Goal: Task Accomplishment & Management: Manage account settings

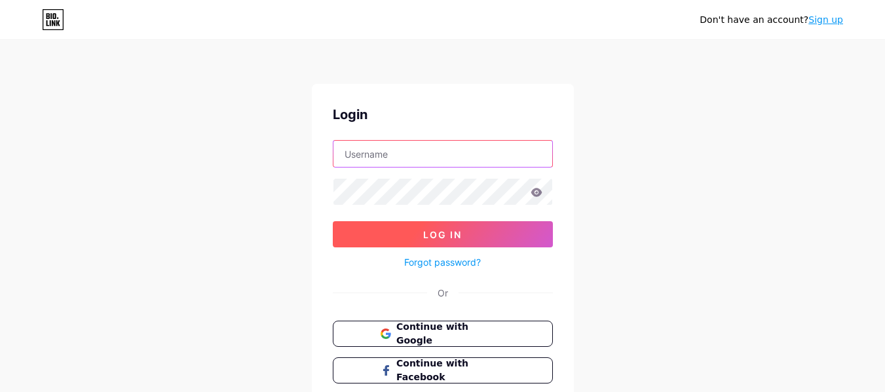
type input "[EMAIL_ADDRESS][DOMAIN_NAME]"
click at [483, 232] on button "Log In" at bounding box center [443, 234] width 220 height 26
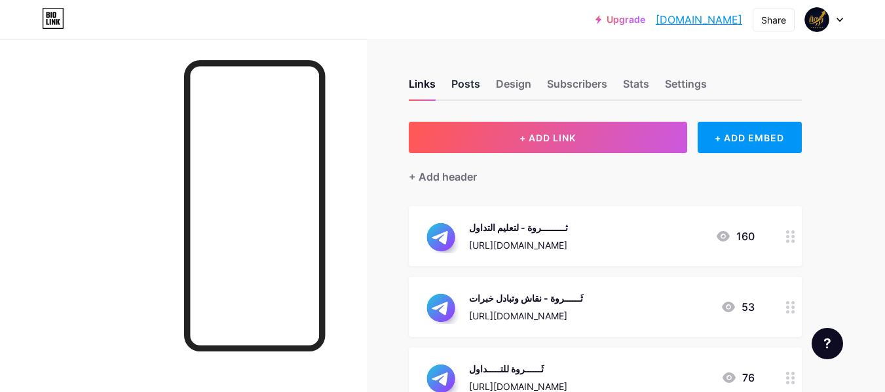
click at [461, 88] on div "Posts" at bounding box center [465, 88] width 29 height 24
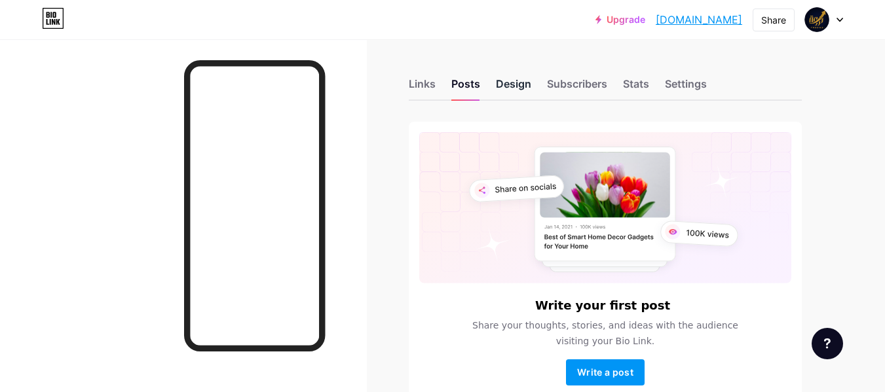
click at [502, 88] on div "Design" at bounding box center [513, 88] width 35 height 24
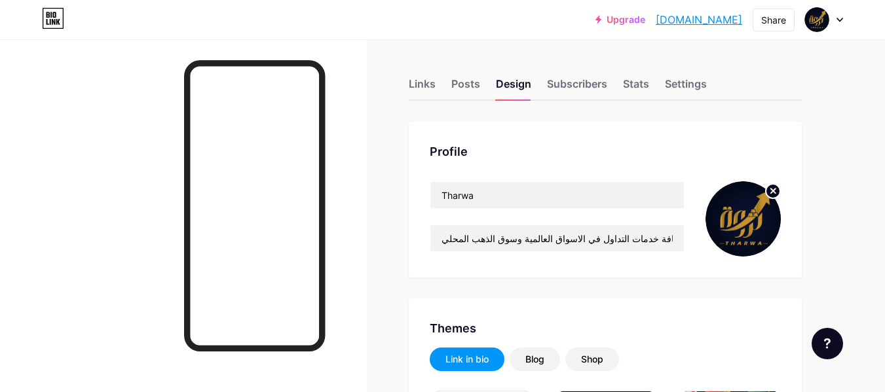
type input "#020014"
type input "#ffffff"
click at [769, 192] on circle at bounding box center [773, 191] width 14 height 14
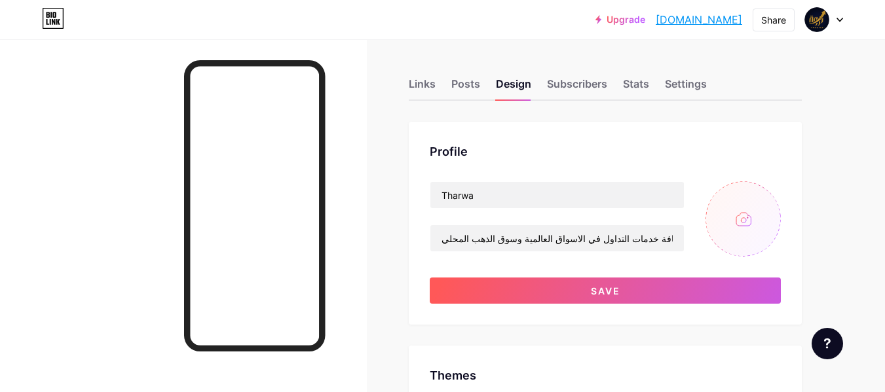
click at [739, 219] on input "file" at bounding box center [742, 218] width 75 height 75
type input "C:\fakepath\WhatsApp Image [DATE] 3.46.34 PM.jpeg"
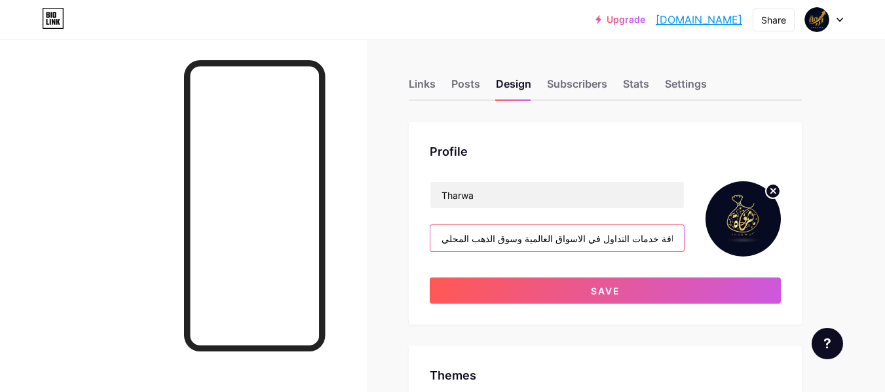
click at [439, 242] on input "هنا ستجد ما يخص سوق العملات العالمي فوركس ✨كورسات مجانية ✨فيديوهات تعليمية ✨ تو…" at bounding box center [556, 238] width 253 height 26
drag, startPoint x: 436, startPoint y: 240, endPoint x: 504, endPoint y: 240, distance: 67.5
click at [504, 240] on input "هنا ستجد ما يخص سوق العملات العالمي فوركس ✨كورسات مجانية ✨فيديوهات تعليمية ✨ تو…" at bounding box center [556, 238] width 253 height 26
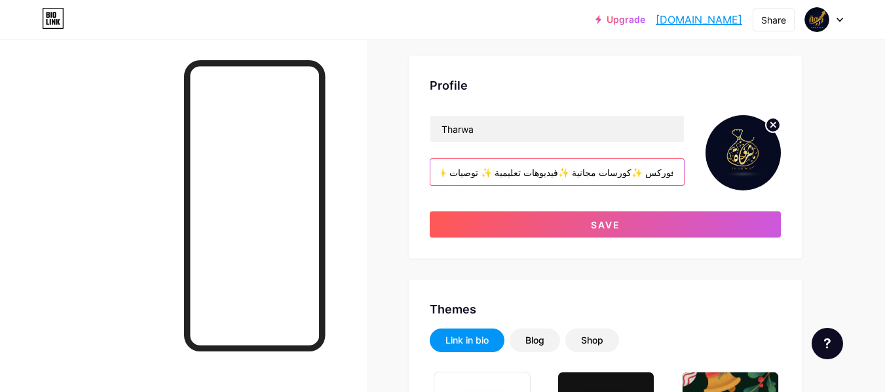
scroll to position [65, 0]
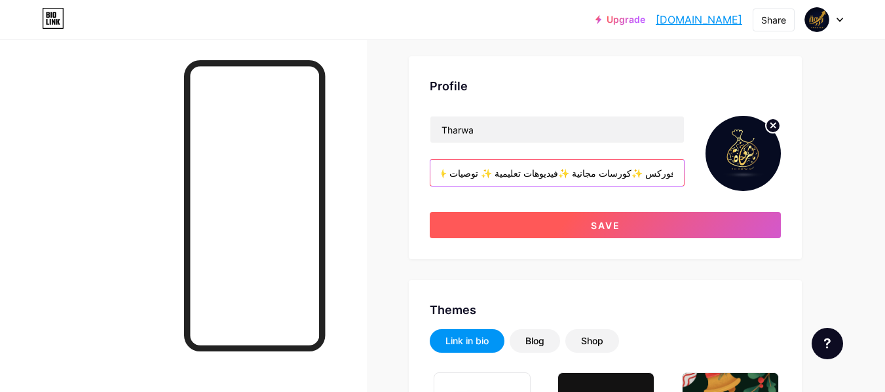
type input "هنا ستجد ما يخص سوق العملات العالمي فوركس ✨كورسات مجانية ✨فيديوهات تعليمية ✨ تو…"
click at [606, 218] on button "Save" at bounding box center [605, 225] width 351 height 26
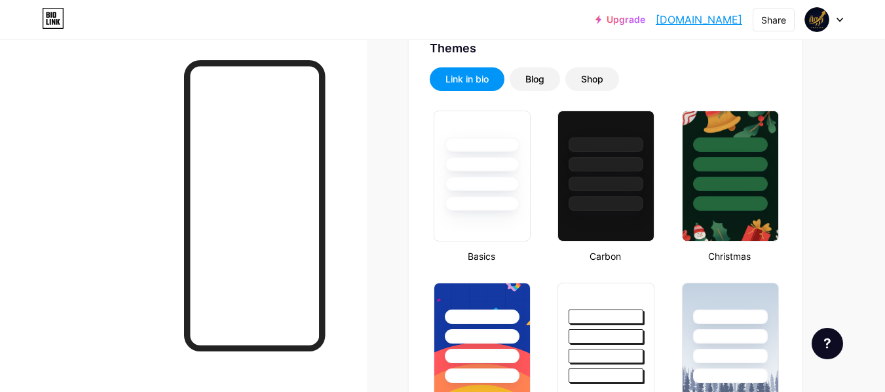
type input "#ffffff"
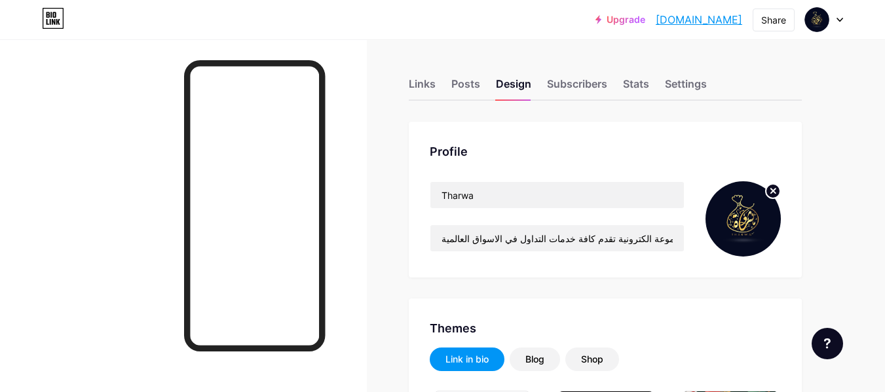
click at [682, 21] on link "[DOMAIN_NAME]" at bounding box center [699, 20] width 86 height 16
click at [836, 24] on div at bounding box center [824, 20] width 38 height 24
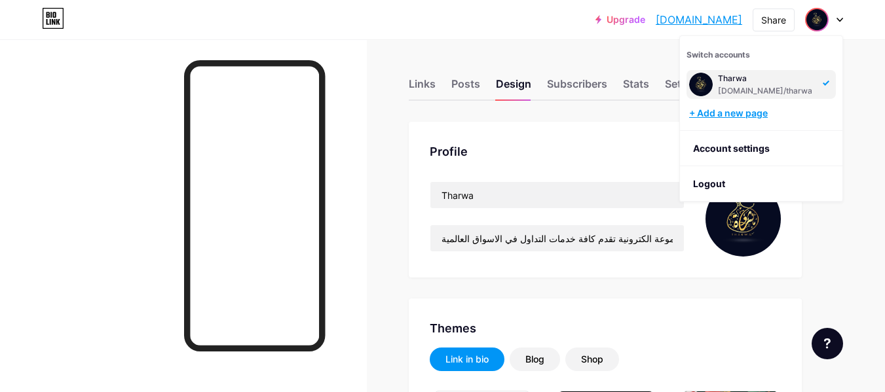
click at [780, 113] on div "+ Add a new page" at bounding box center [762, 113] width 147 height 13
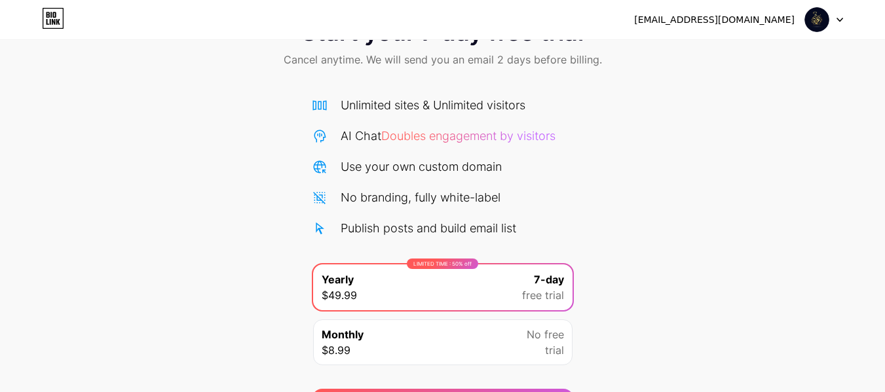
scroll to position [135, 0]
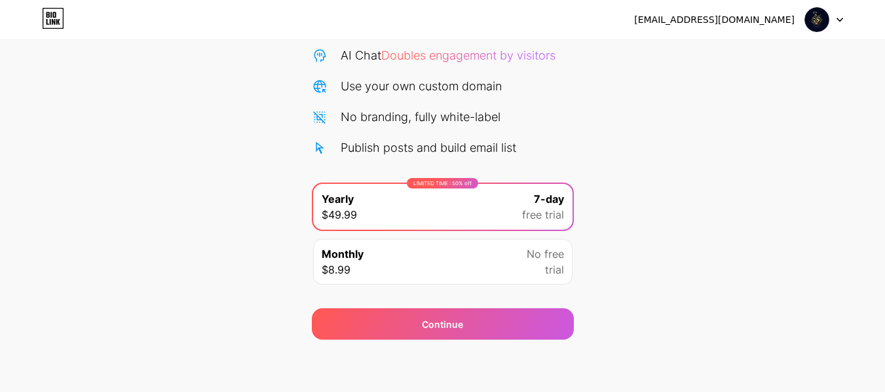
click at [834, 20] on div at bounding box center [824, 20] width 38 height 24
click at [734, 60] on li "Logout" at bounding box center [761, 53] width 162 height 35
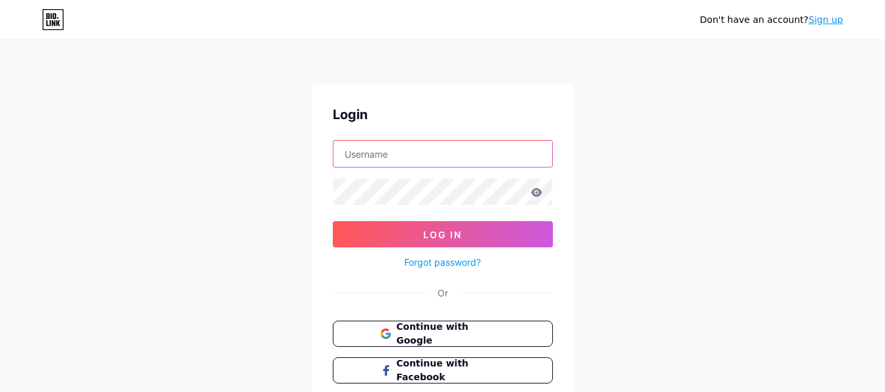
type input "[EMAIL_ADDRESS][DOMAIN_NAME]"
